Goal: Find specific page/section: Find specific page/section

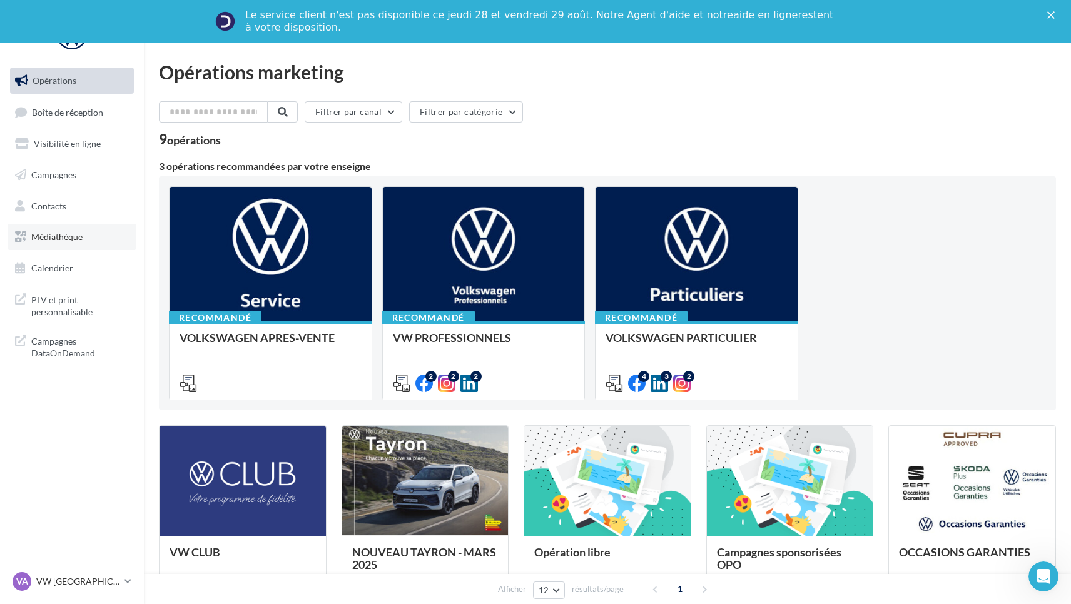
click at [59, 232] on span "Médiathèque" at bounding box center [56, 237] width 51 height 11
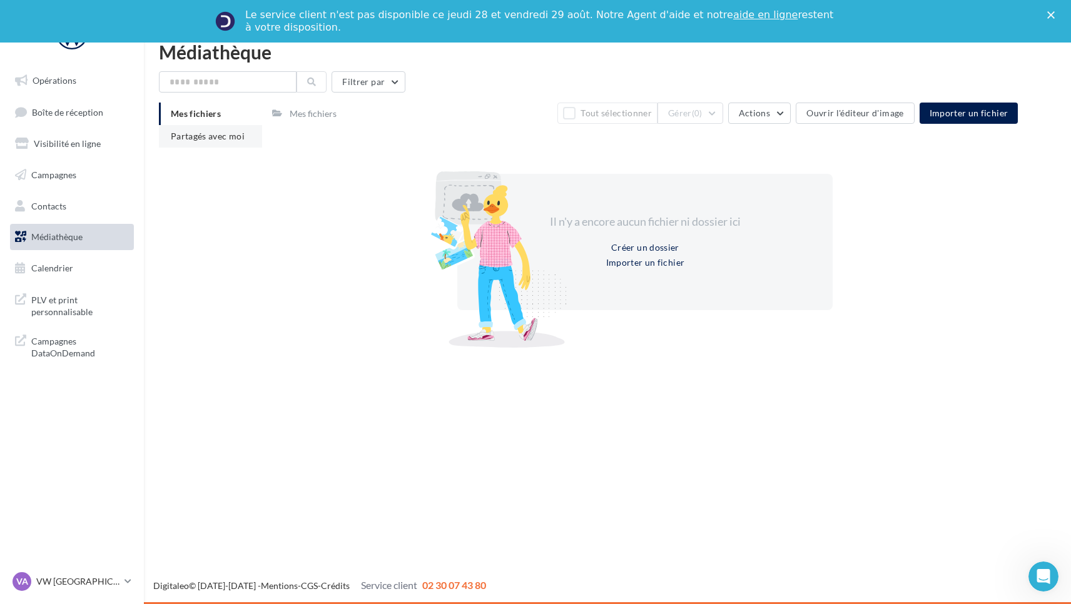
click at [232, 136] on span "Partagés avec moi" at bounding box center [208, 136] width 74 height 11
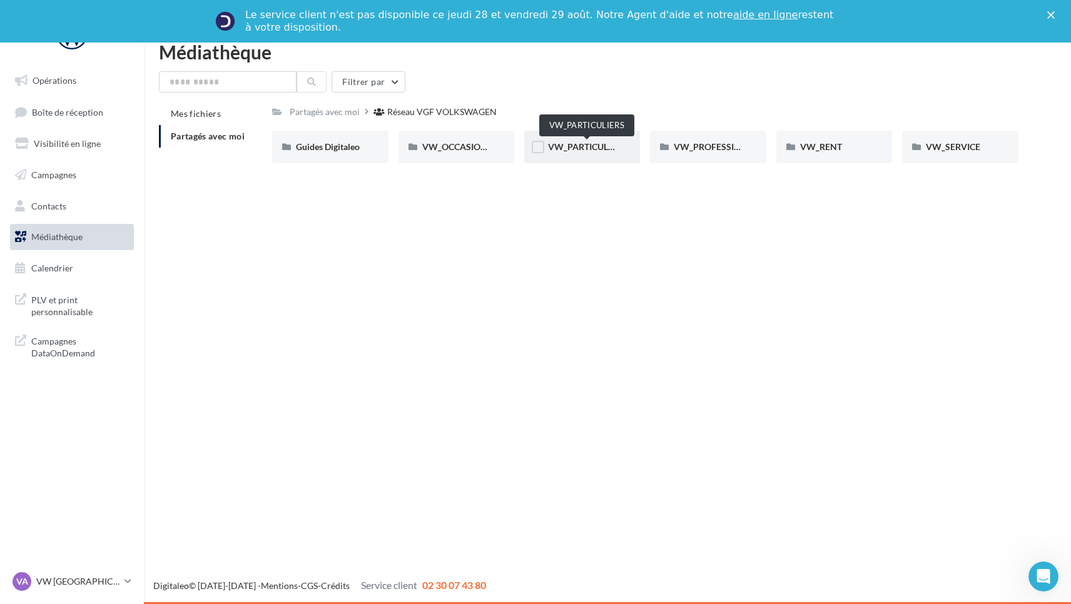
click at [569, 147] on span "VW_PARTICULIERS" at bounding box center [587, 146] width 78 height 11
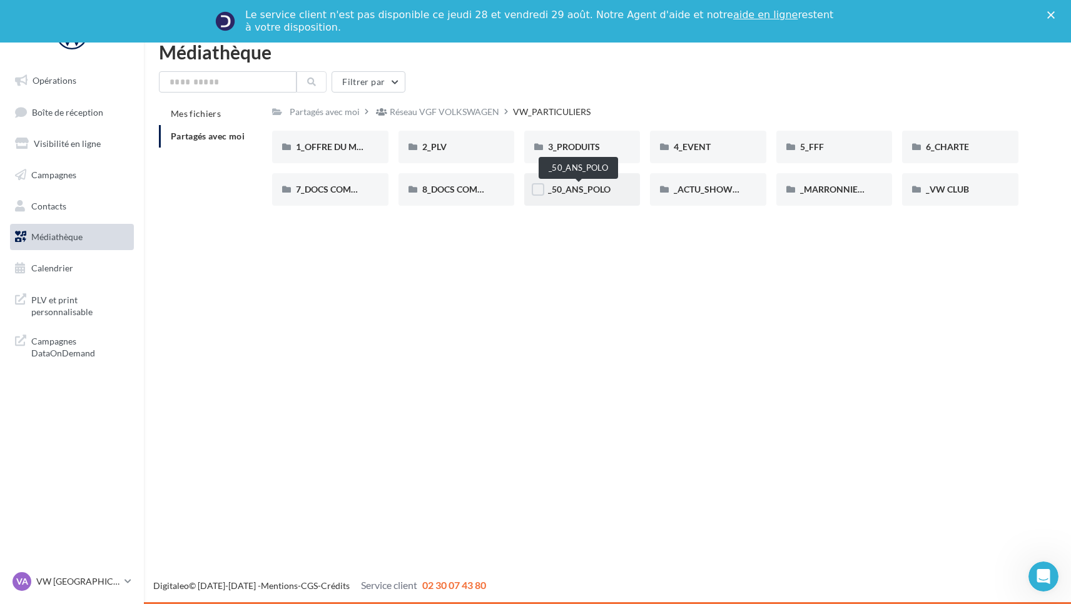
click at [584, 195] on span "_50_ANS_POLO" at bounding box center [579, 189] width 63 height 11
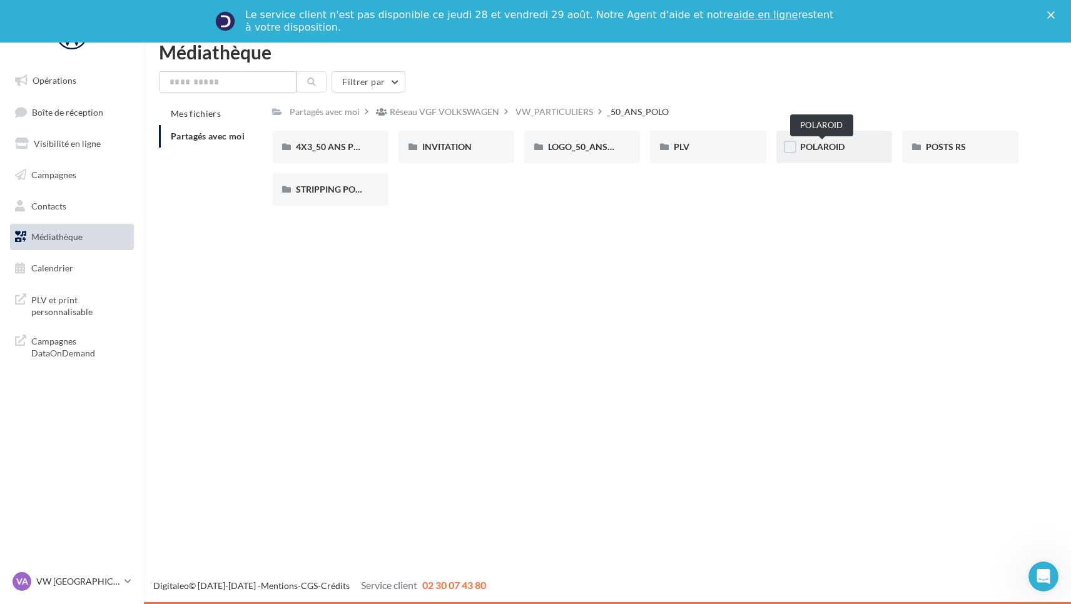
click at [812, 151] on span "POLAROID" at bounding box center [822, 146] width 44 height 11
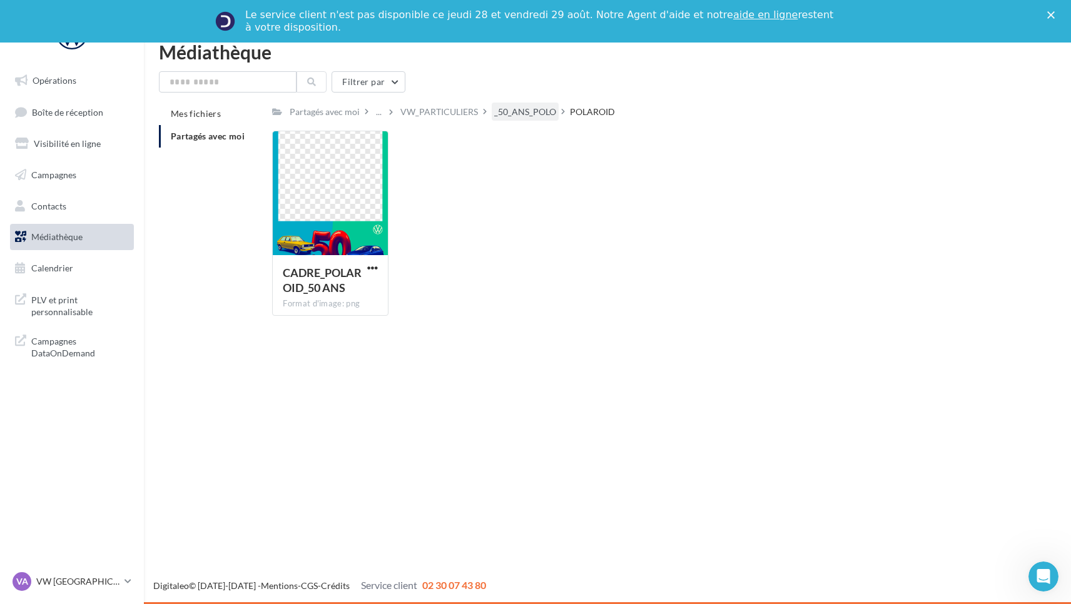
click at [519, 109] on div "_50_ANS_POLO" at bounding box center [525, 112] width 62 height 13
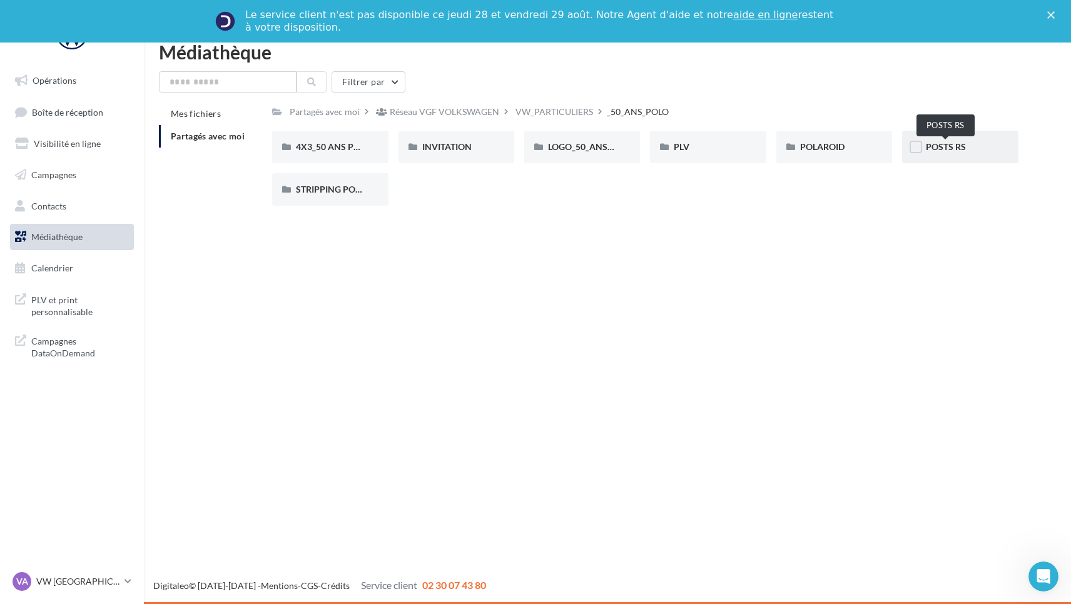
click at [934, 144] on span "POSTS RS" at bounding box center [946, 146] width 40 height 11
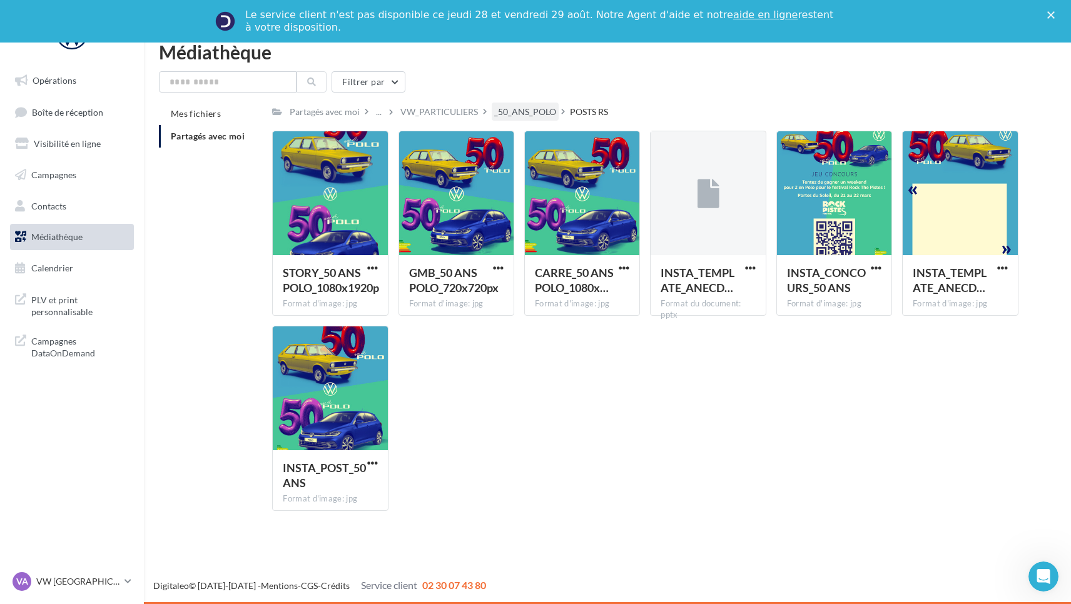
click at [523, 111] on div "_50_ANS_POLO" at bounding box center [525, 112] width 62 height 13
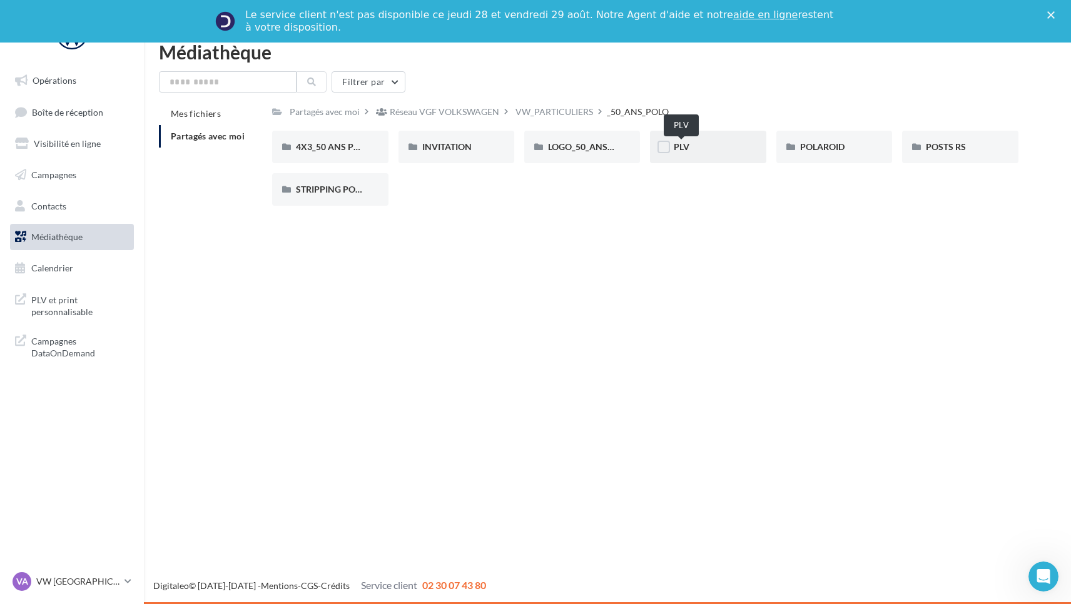
click at [679, 150] on span "PLV" at bounding box center [682, 146] width 16 height 11
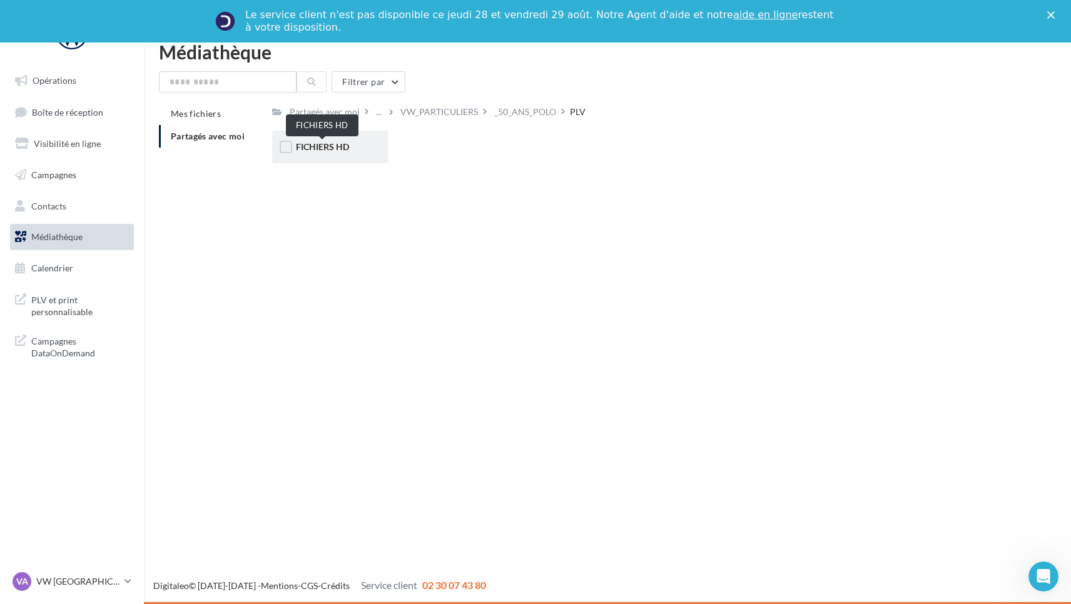
click at [318, 146] on span "FICHIERS HD" at bounding box center [322, 146] width 53 height 11
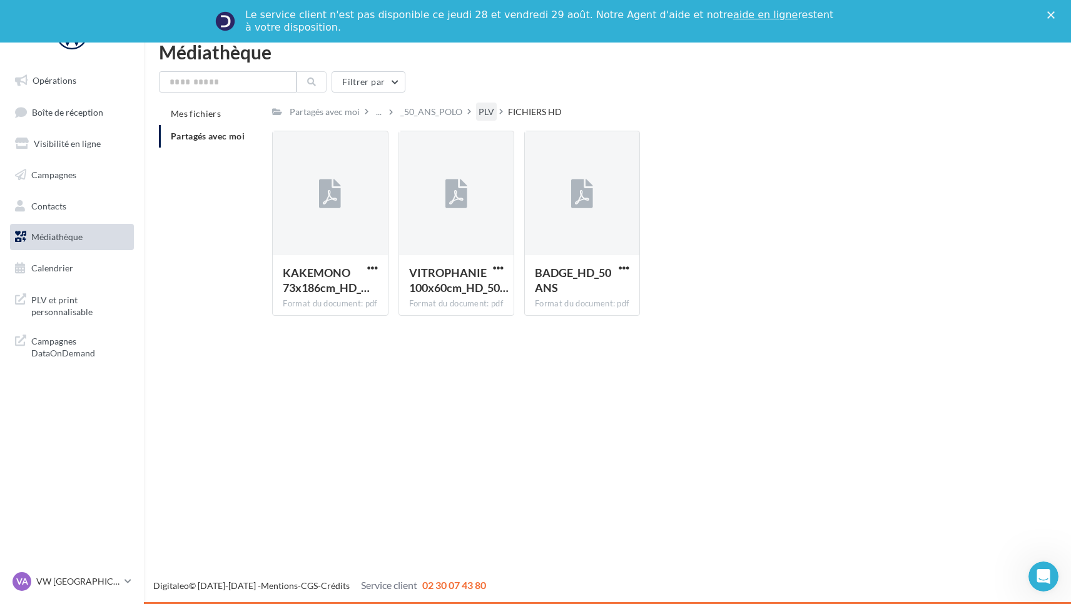
click at [490, 110] on div "PLV" at bounding box center [487, 112] width 16 height 13
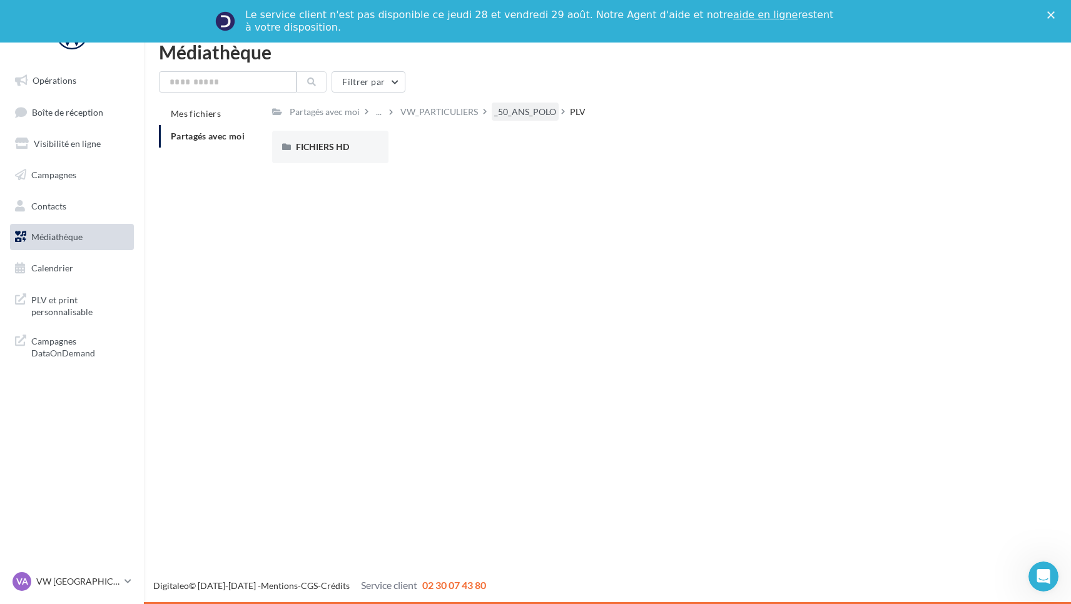
click at [527, 119] on div "_50_ANS_POLO" at bounding box center [525, 112] width 67 height 18
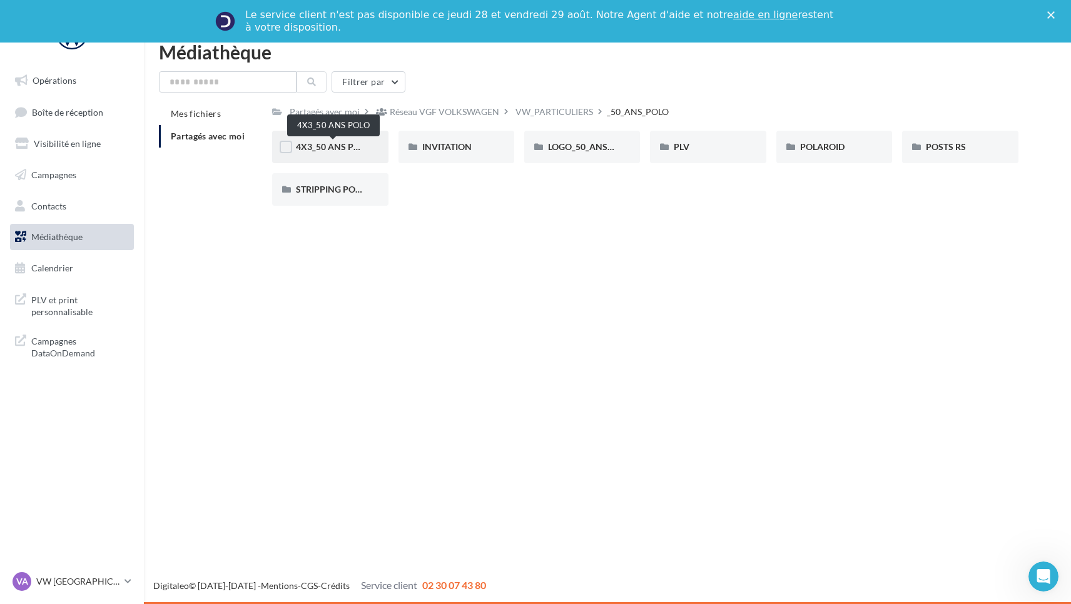
click at [324, 147] on span "4X3_50 ANS POLO" at bounding box center [333, 146] width 75 height 11
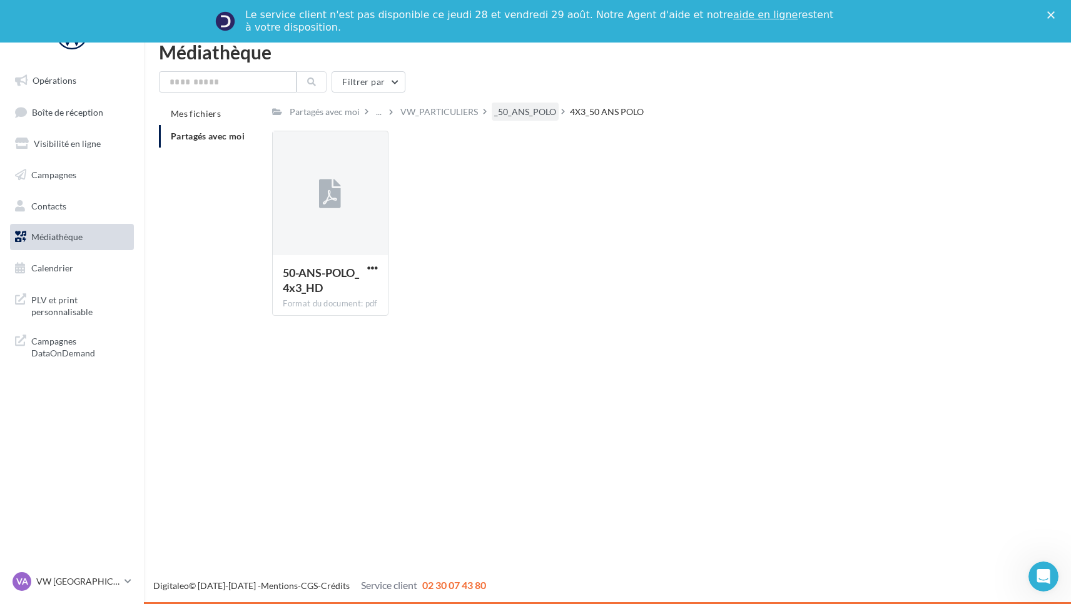
click at [518, 115] on div "_50_ANS_POLO" at bounding box center [525, 112] width 62 height 13
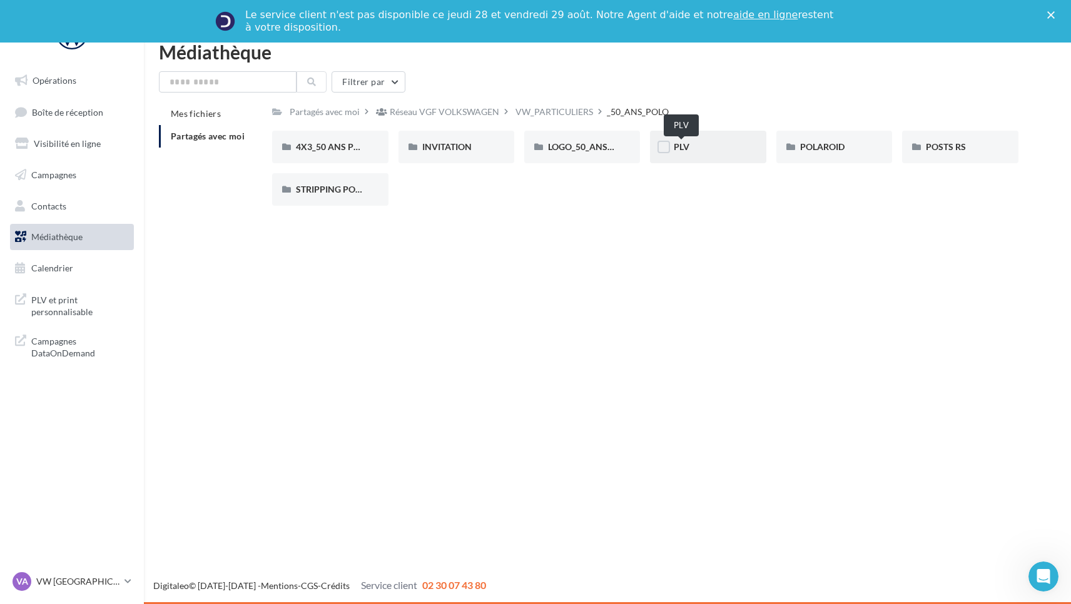
click at [687, 151] on span "PLV" at bounding box center [682, 146] width 16 height 11
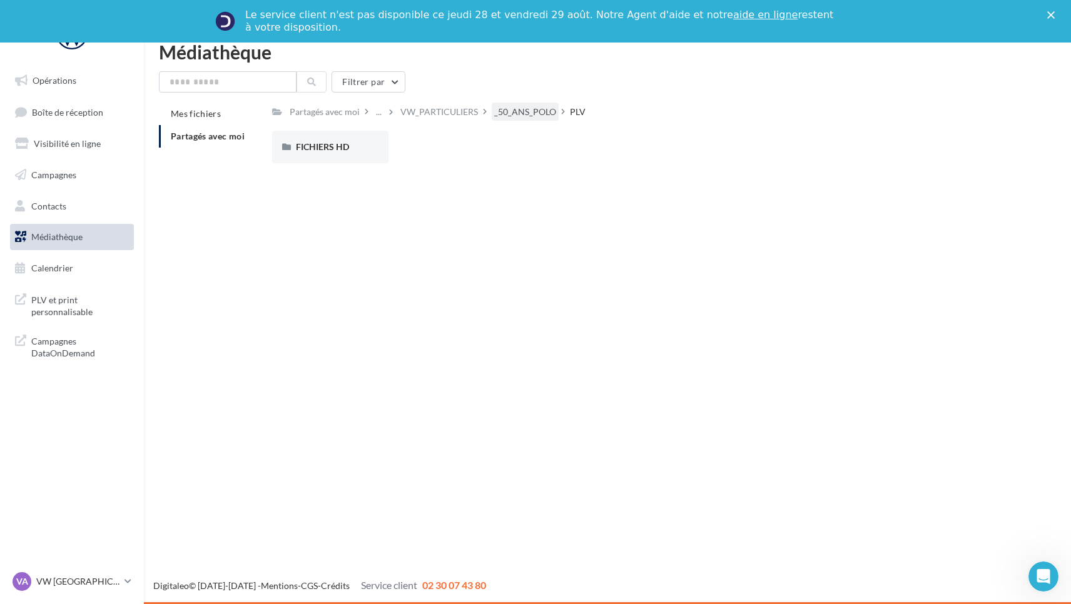
click at [512, 110] on div "_50_ANS_POLO" at bounding box center [525, 112] width 62 height 13
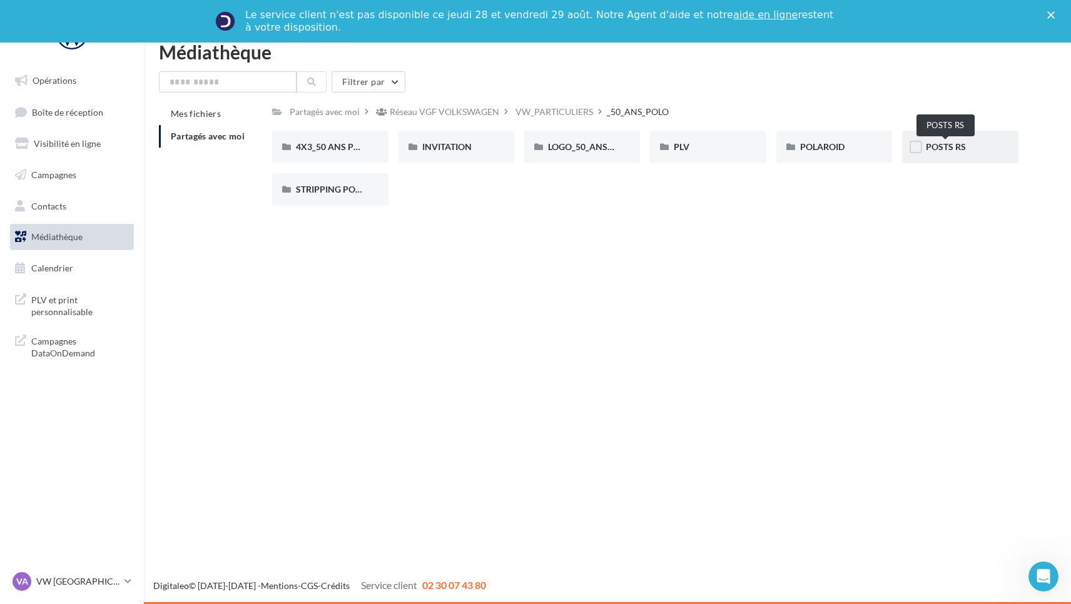
click at [949, 149] on span "POSTS RS" at bounding box center [946, 146] width 40 height 11
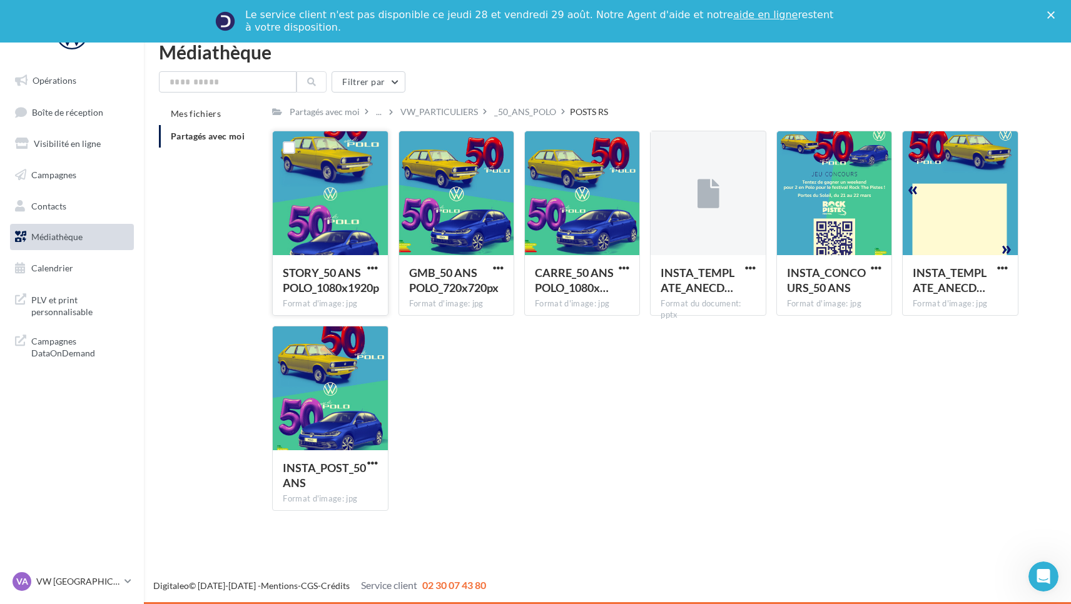
click at [321, 173] on div at bounding box center [330, 193] width 115 height 125
click at [125, 581] on icon at bounding box center [128, 581] width 7 height 11
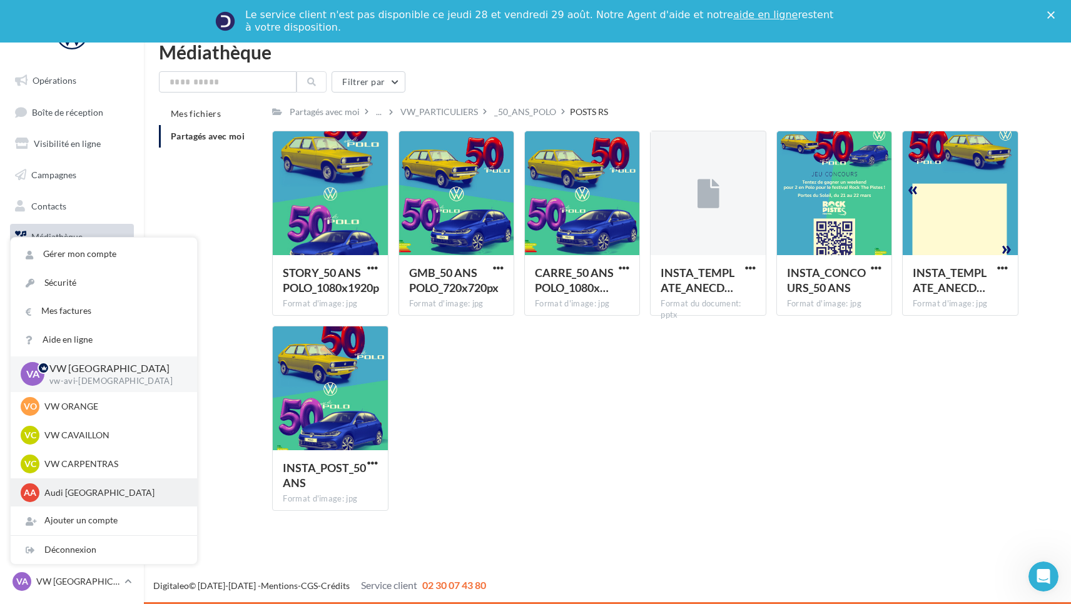
click at [86, 494] on p "Audi [GEOGRAPHIC_DATA]" at bounding box center [113, 493] width 138 height 13
